Goal: Task Accomplishment & Management: Manage account settings

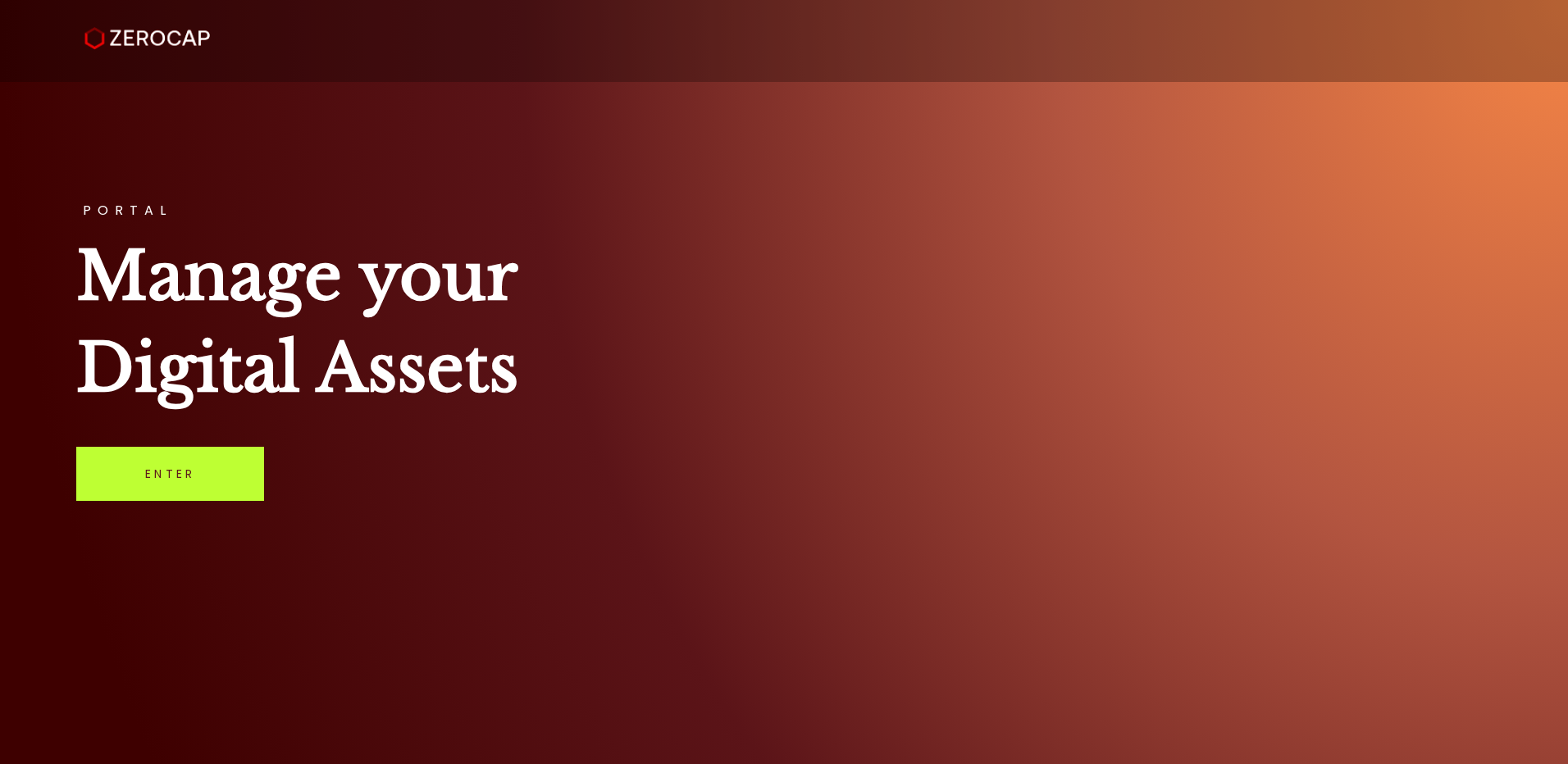
drag, startPoint x: 0, startPoint y: 0, endPoint x: 201, endPoint y: 467, distance: 508.4
click at [201, 467] on link "Enter" at bounding box center [170, 474] width 188 height 54
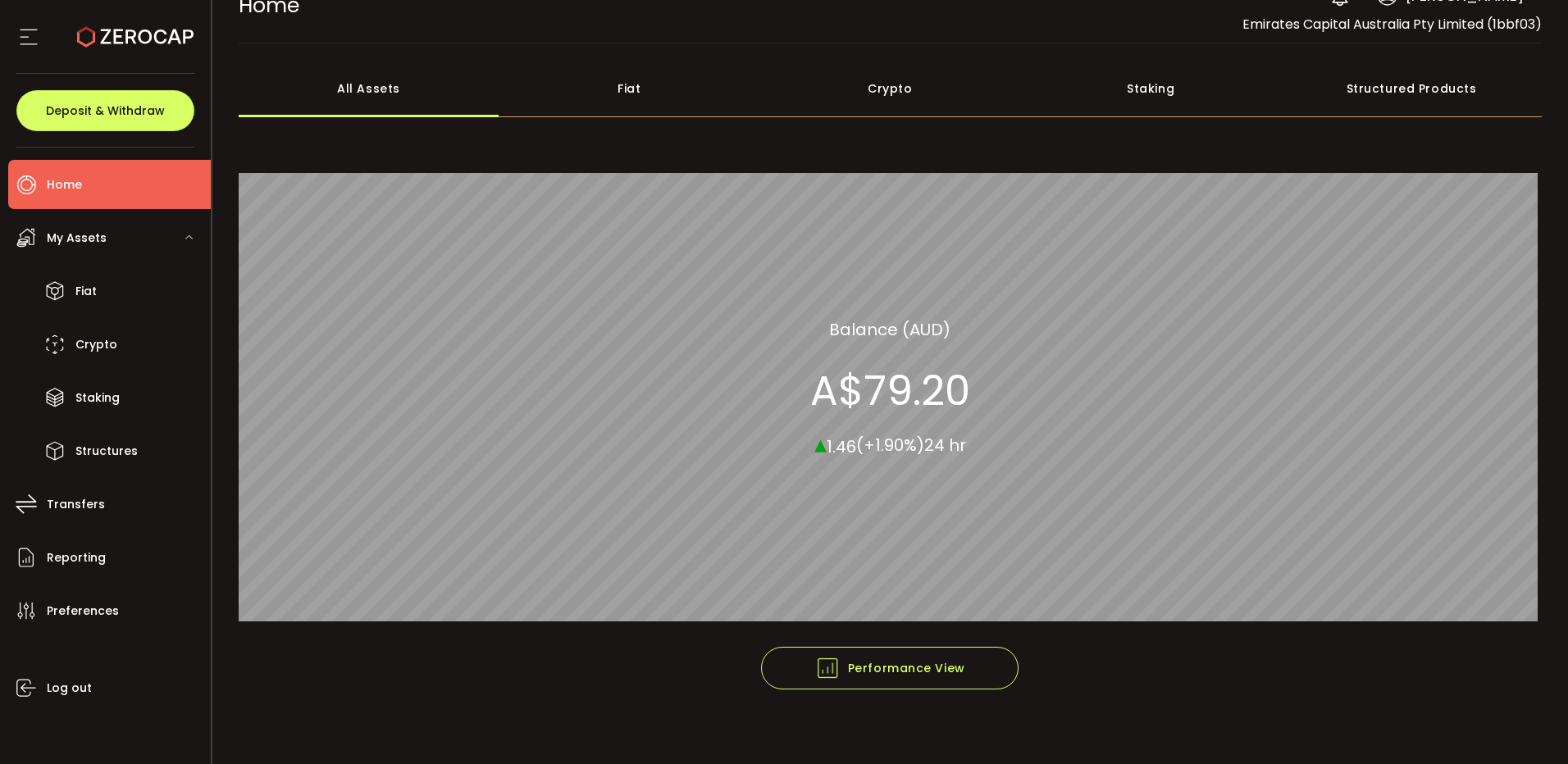
scroll to position [43, 0]
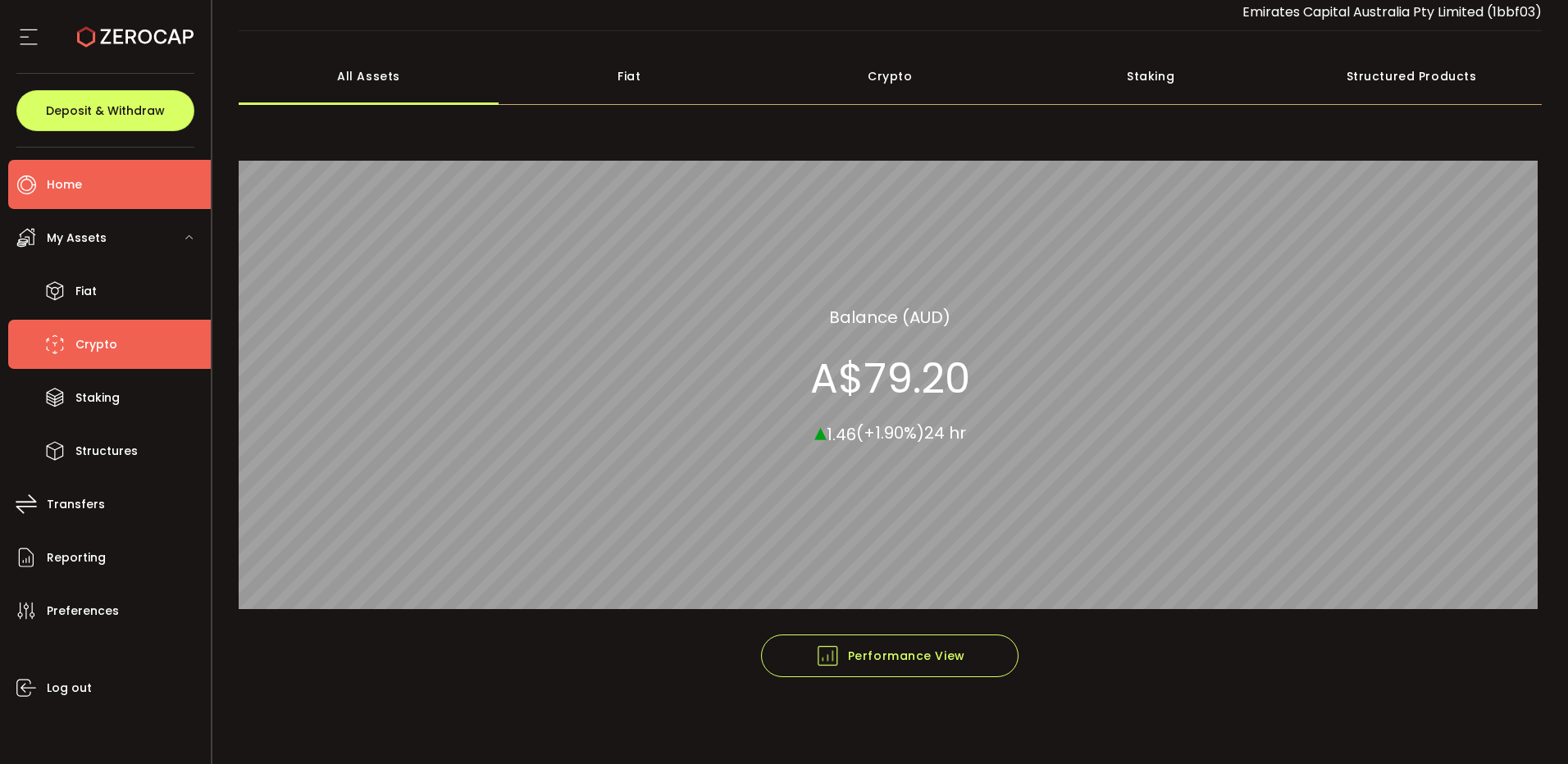
click at [81, 342] on span "Crypto" at bounding box center [97, 344] width 42 height 24
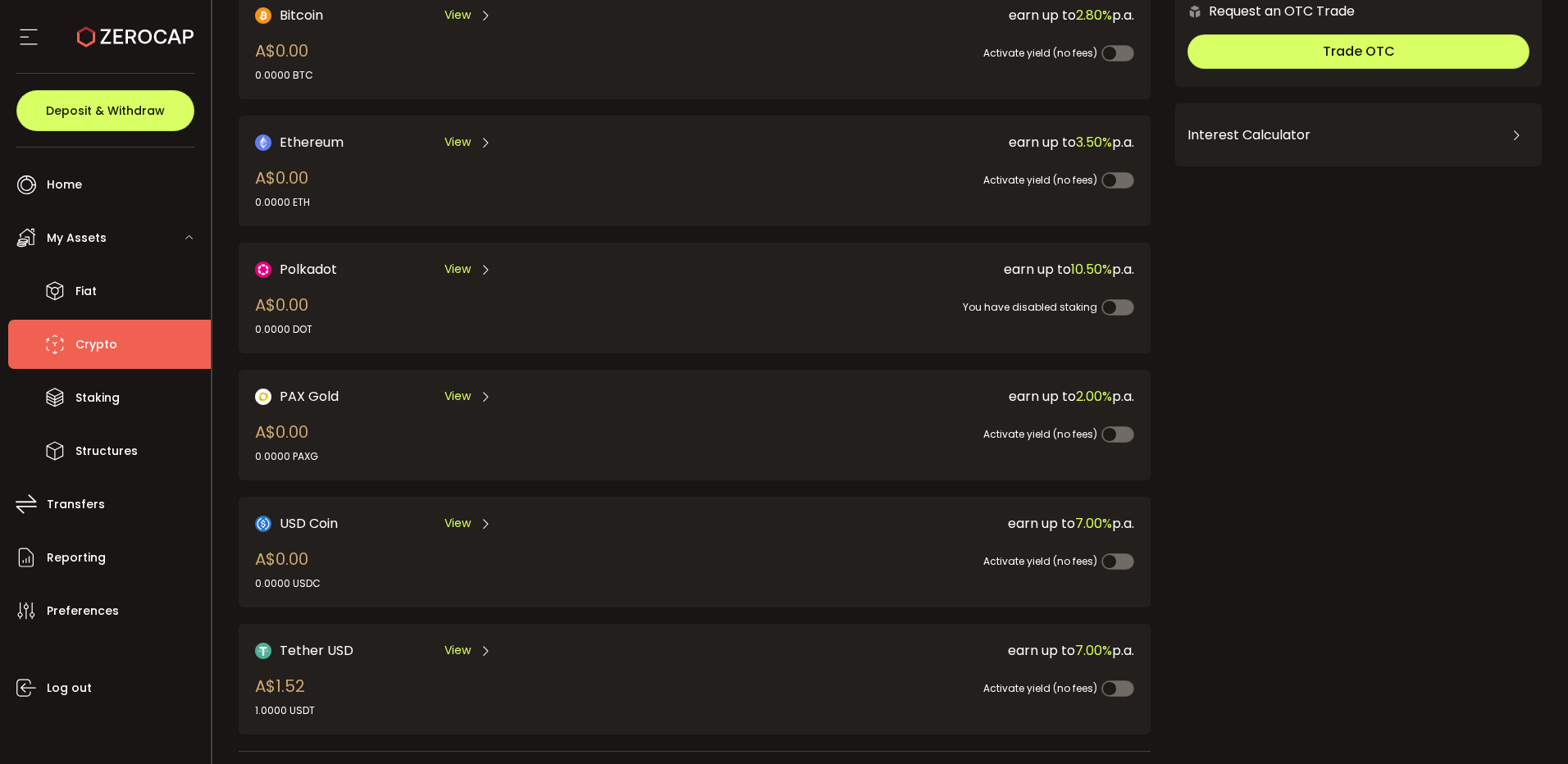
scroll to position [338, 0]
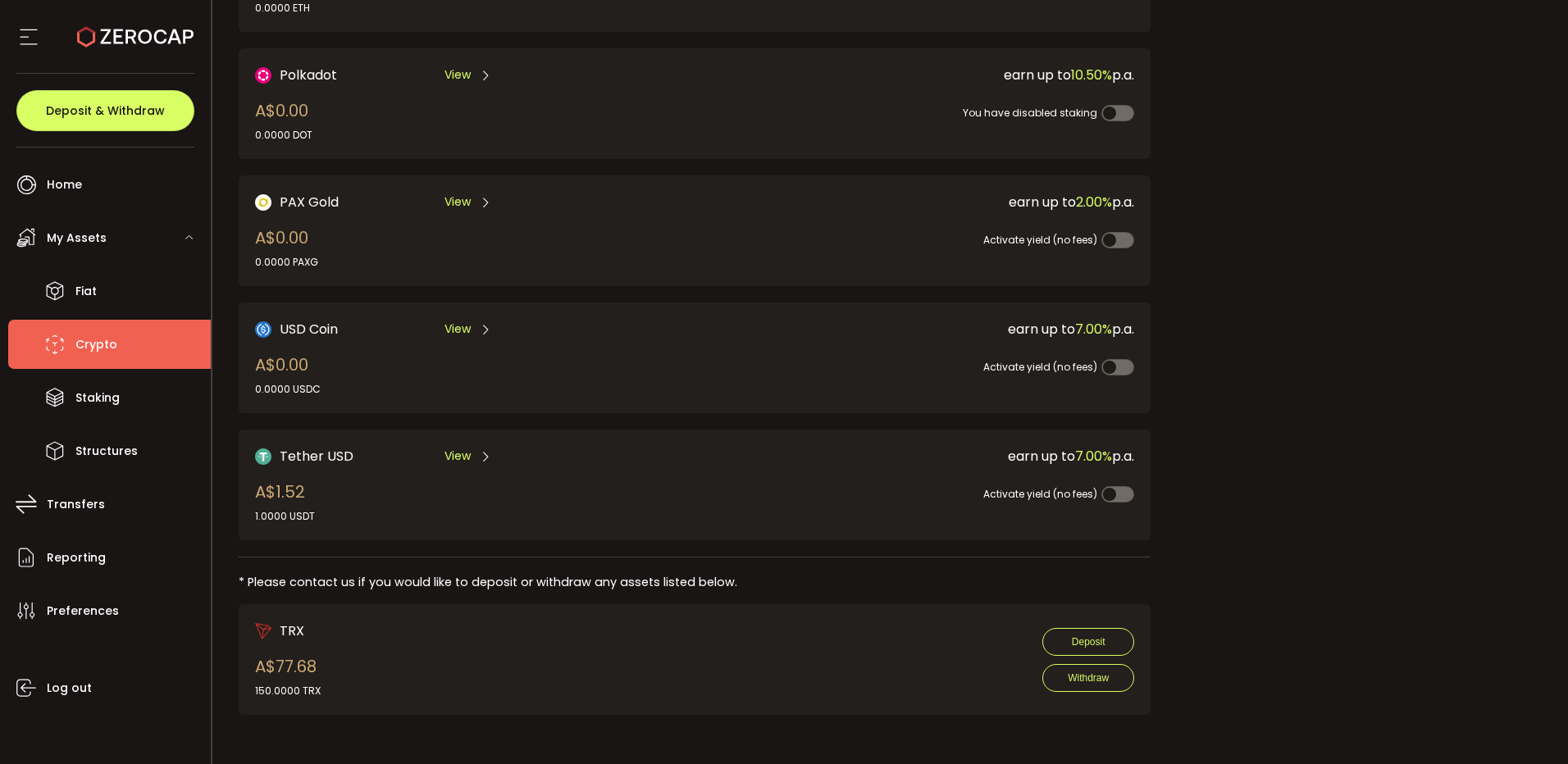
click at [460, 448] on span "View" at bounding box center [458, 457] width 26 height 18
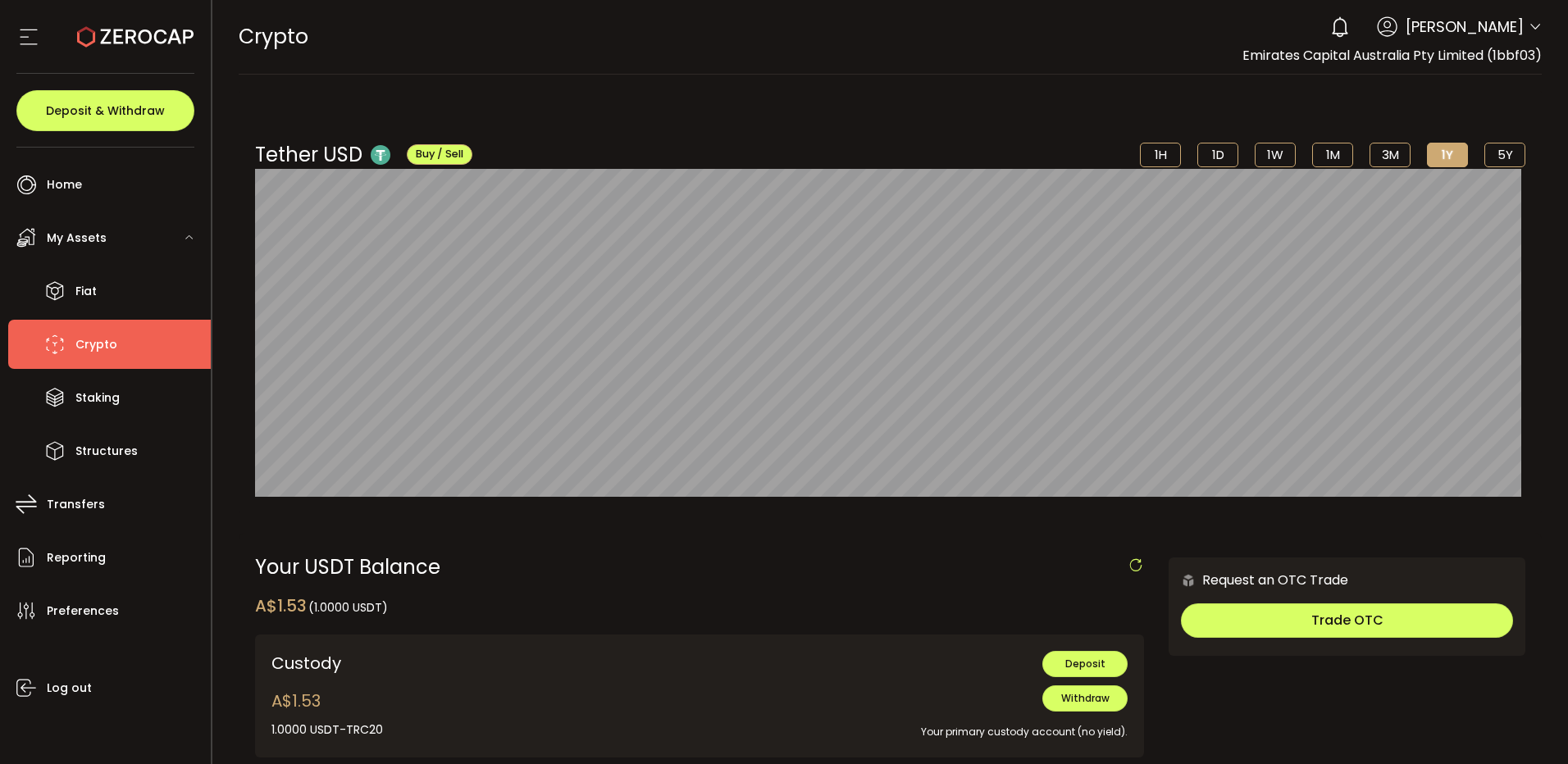
click at [1507, 28] on span "[PERSON_NAME]" at bounding box center [1464, 26] width 118 height 22
click at [1532, 37] on div "Account Emirates Capital Australia Pty Limited (1bbf03) Preferences Reporting H…" at bounding box center [1535, 29] width 13 height 18
click at [1528, 28] on icon at bounding box center [1535, 26] width 13 height 13
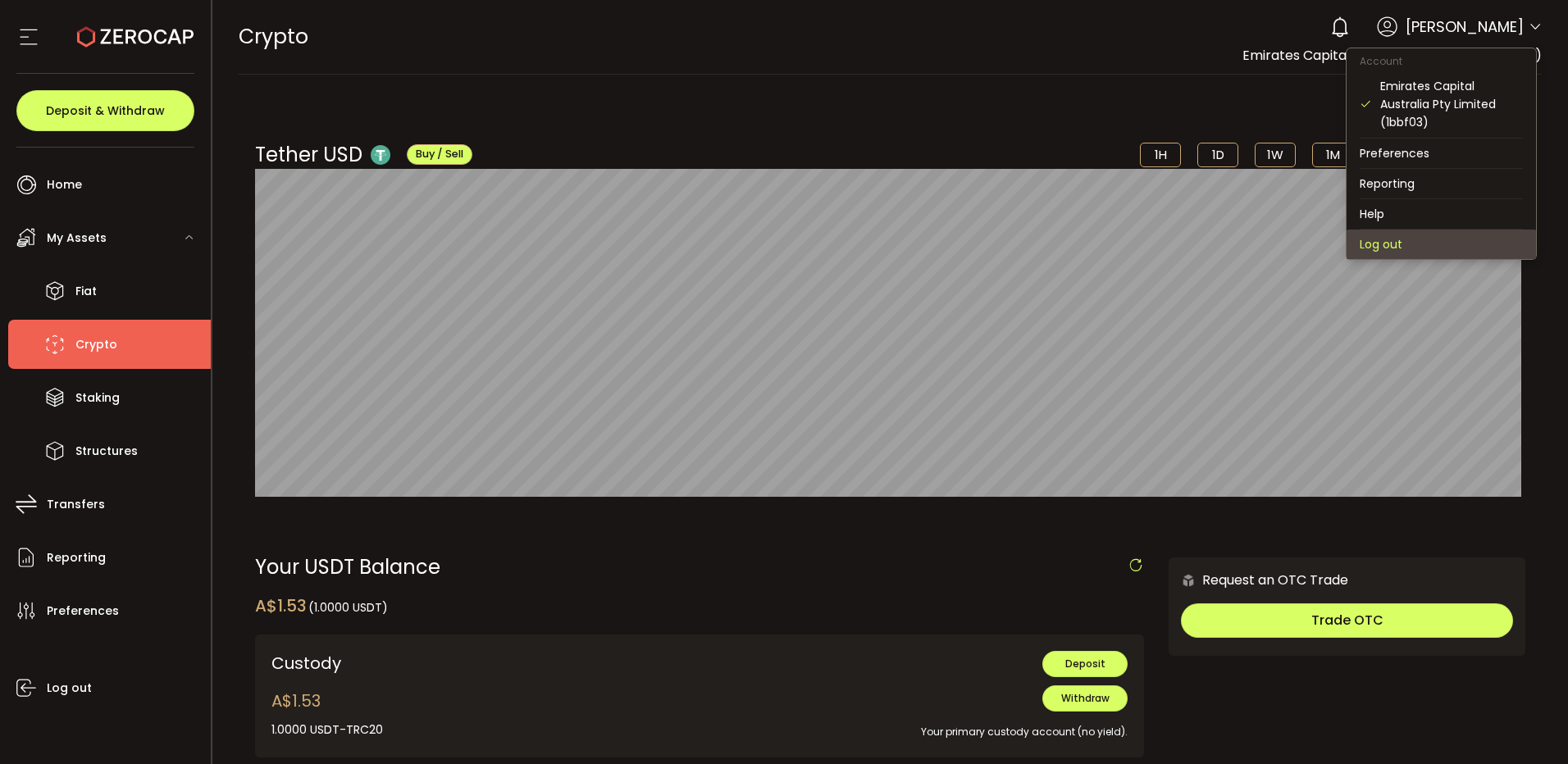
click at [1413, 250] on li "Log out" at bounding box center [1442, 244] width 190 height 30
